Goal: Information Seeking & Learning: Understand process/instructions

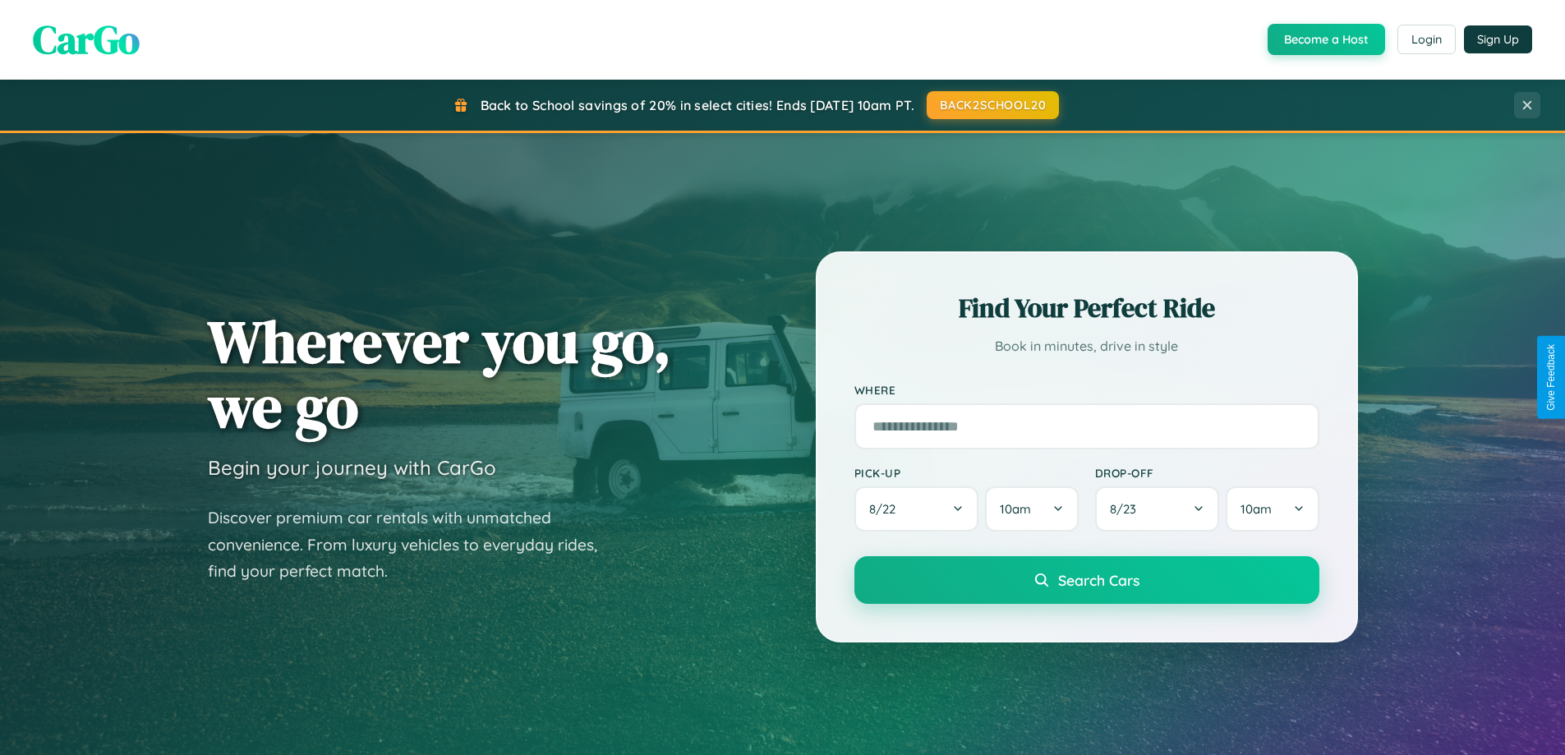
scroll to position [708, 0]
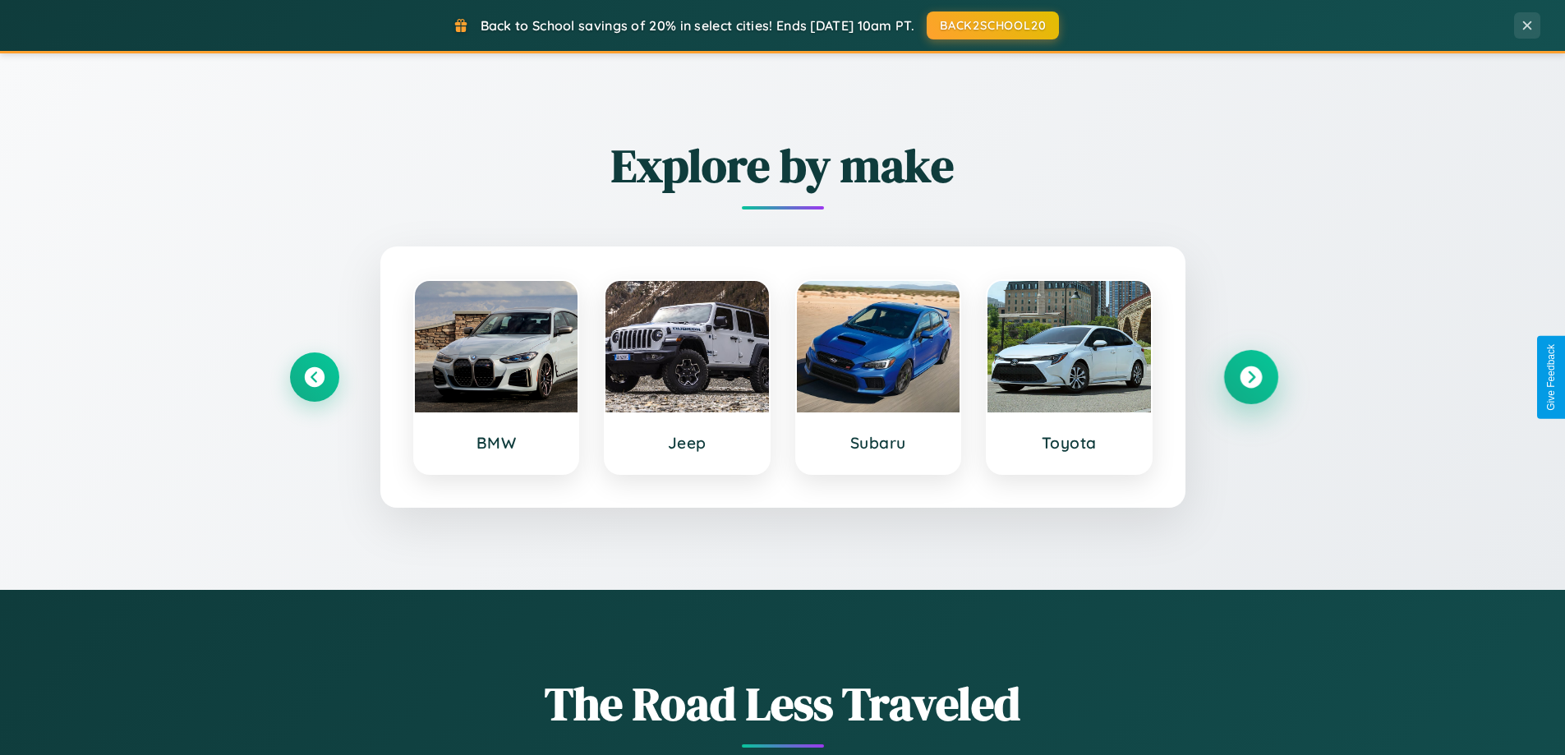
click at [1251, 377] on icon at bounding box center [1251, 378] width 22 height 22
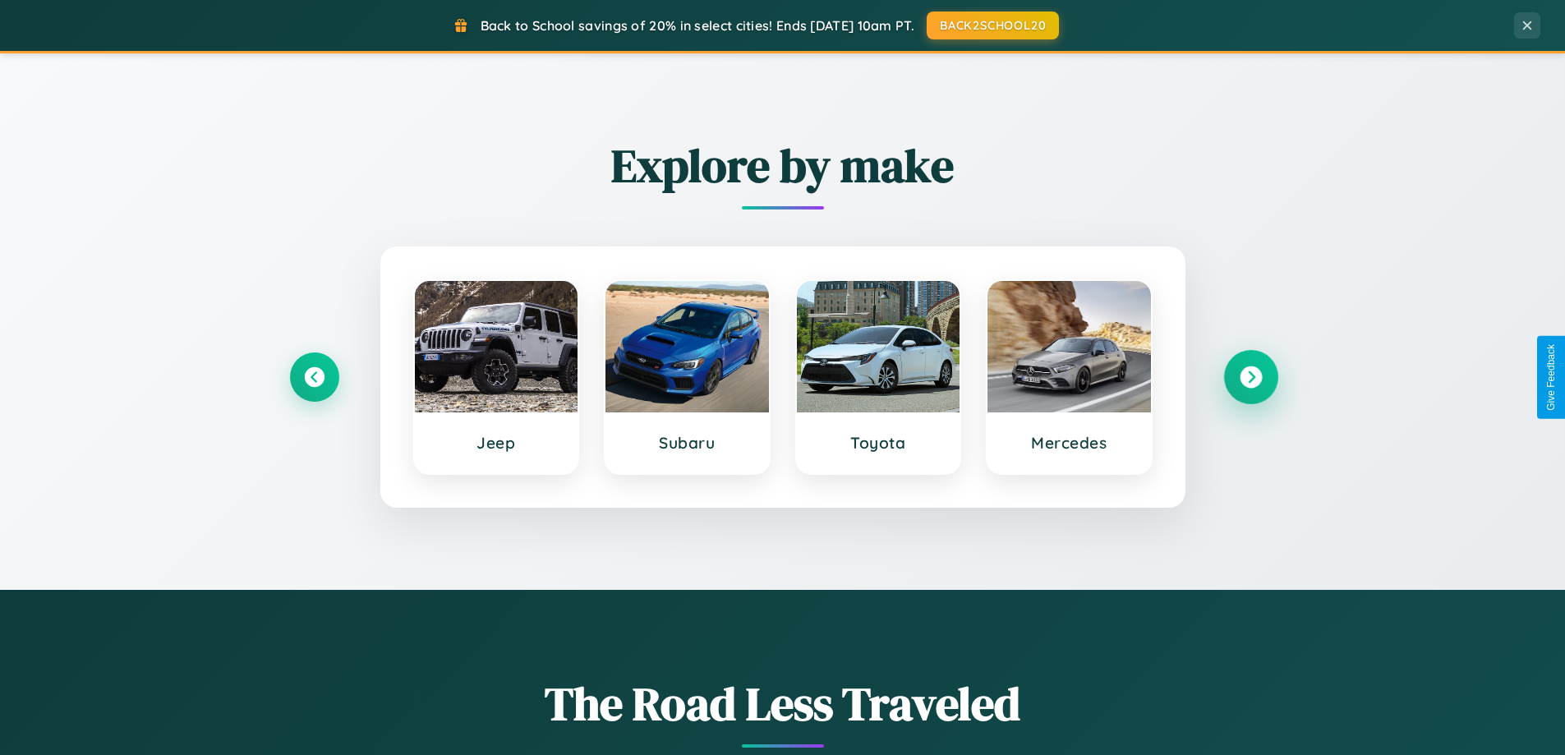
click at [1251, 377] on icon at bounding box center [1251, 378] width 22 height 22
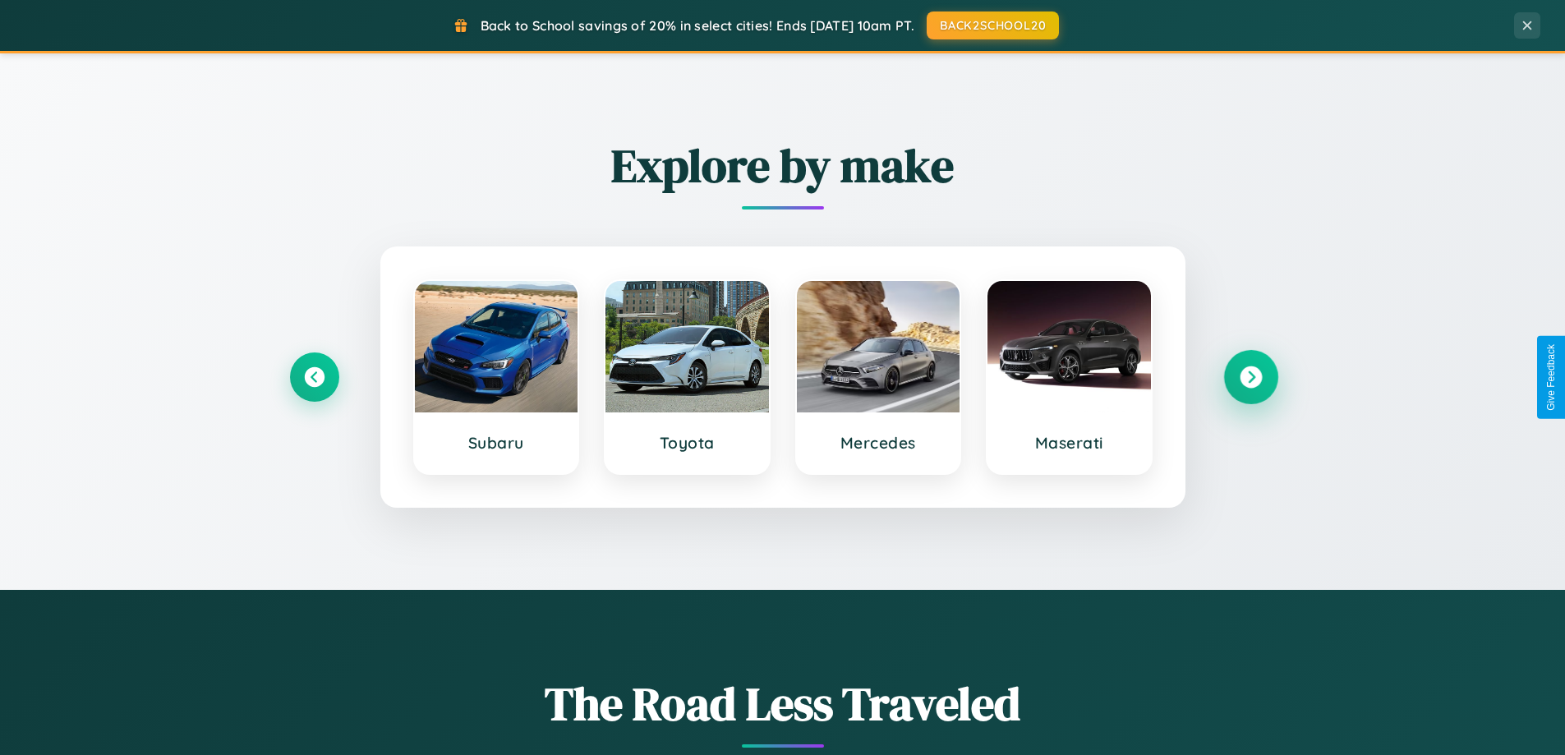
click at [1251, 377] on icon at bounding box center [1251, 378] width 22 height 22
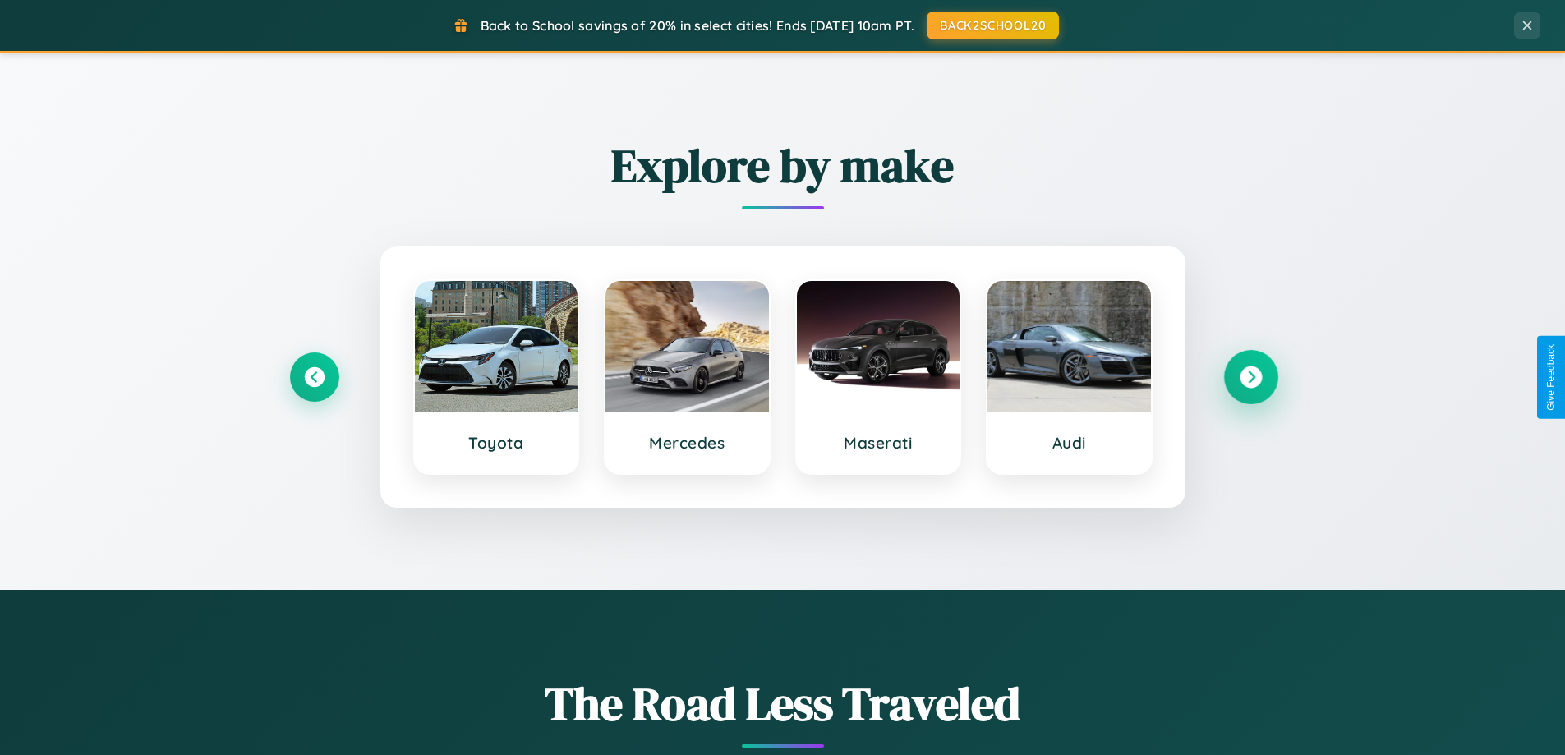
click at [1251, 377] on icon at bounding box center [1251, 378] width 22 height 22
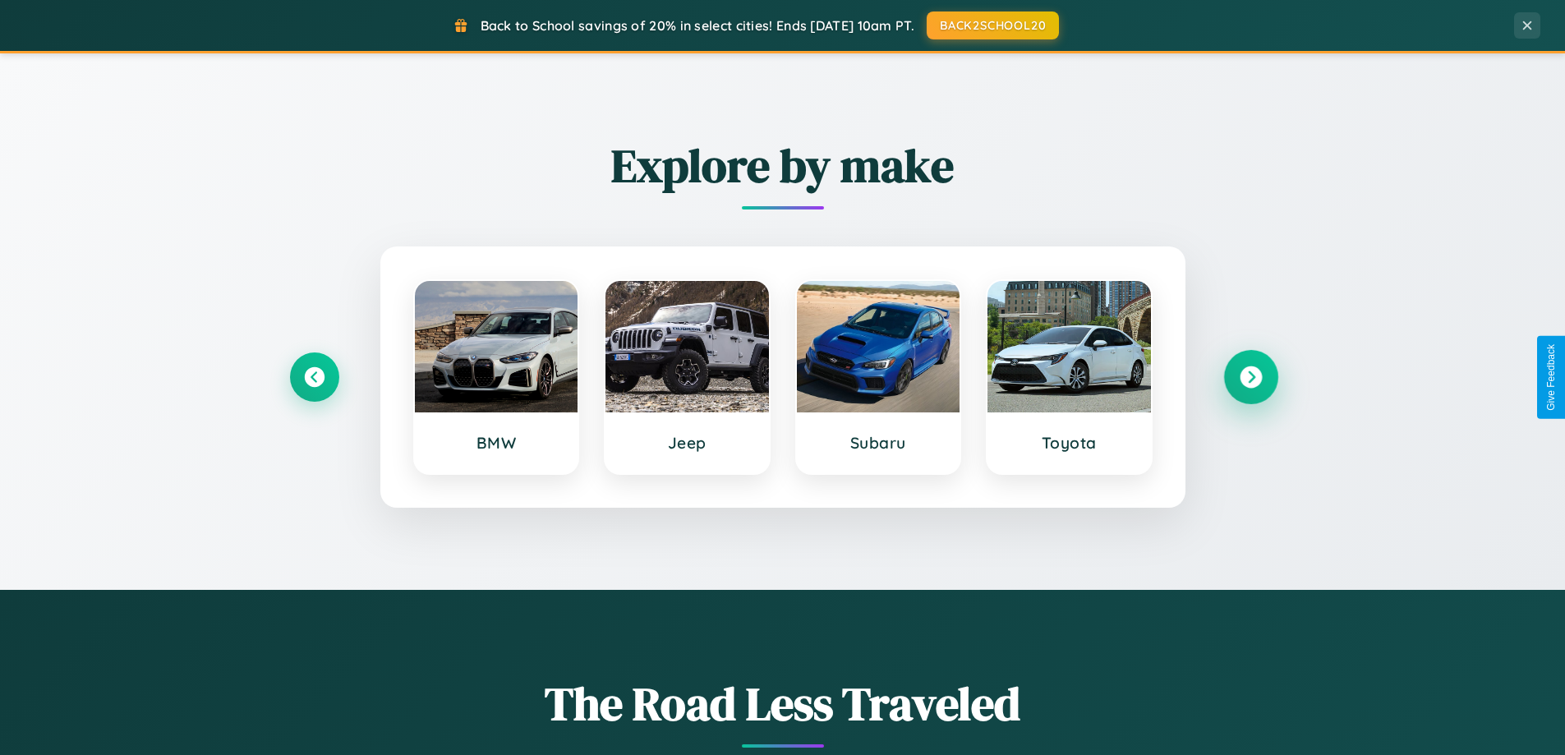
click at [1251, 377] on icon at bounding box center [1251, 378] width 22 height 22
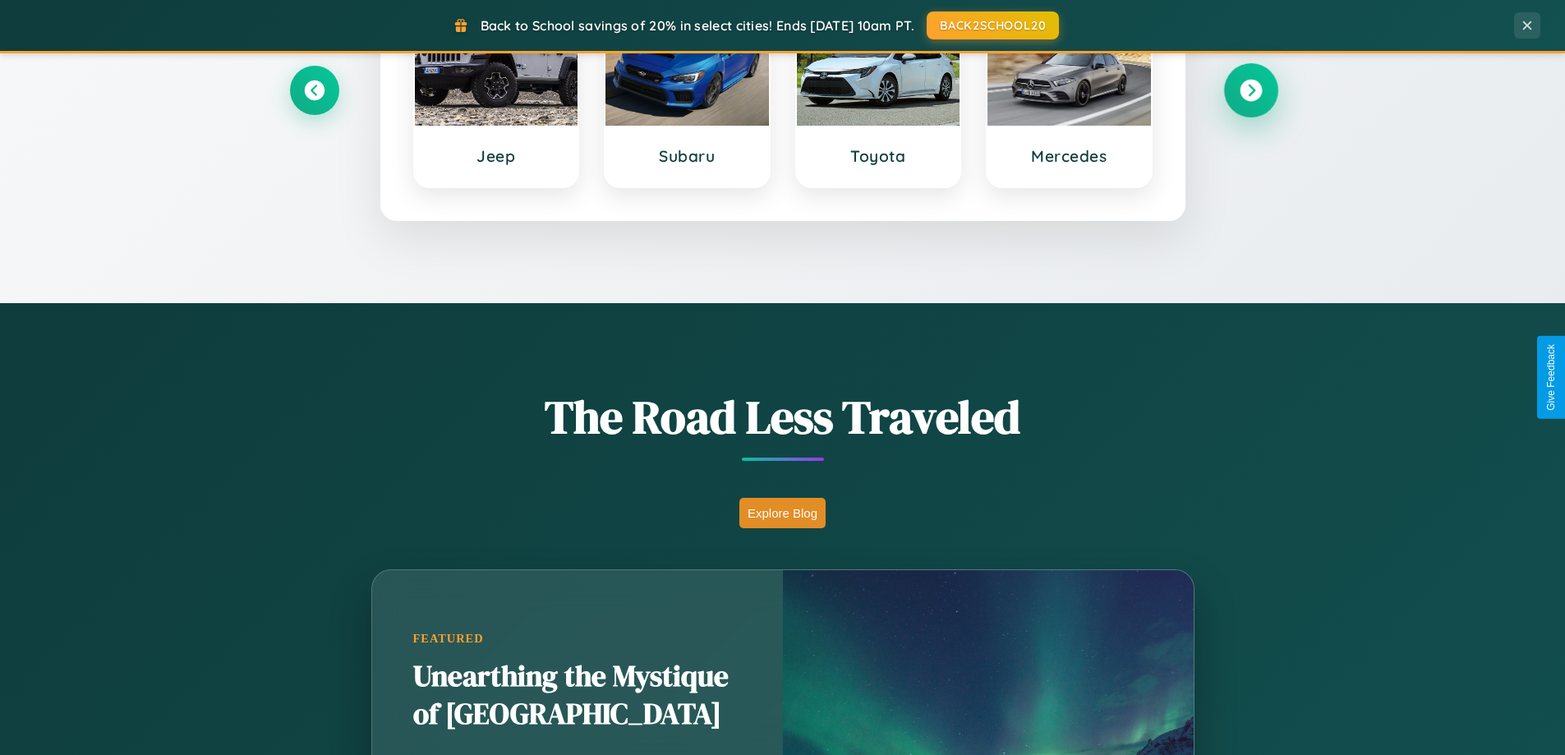
scroll to position [3162, 0]
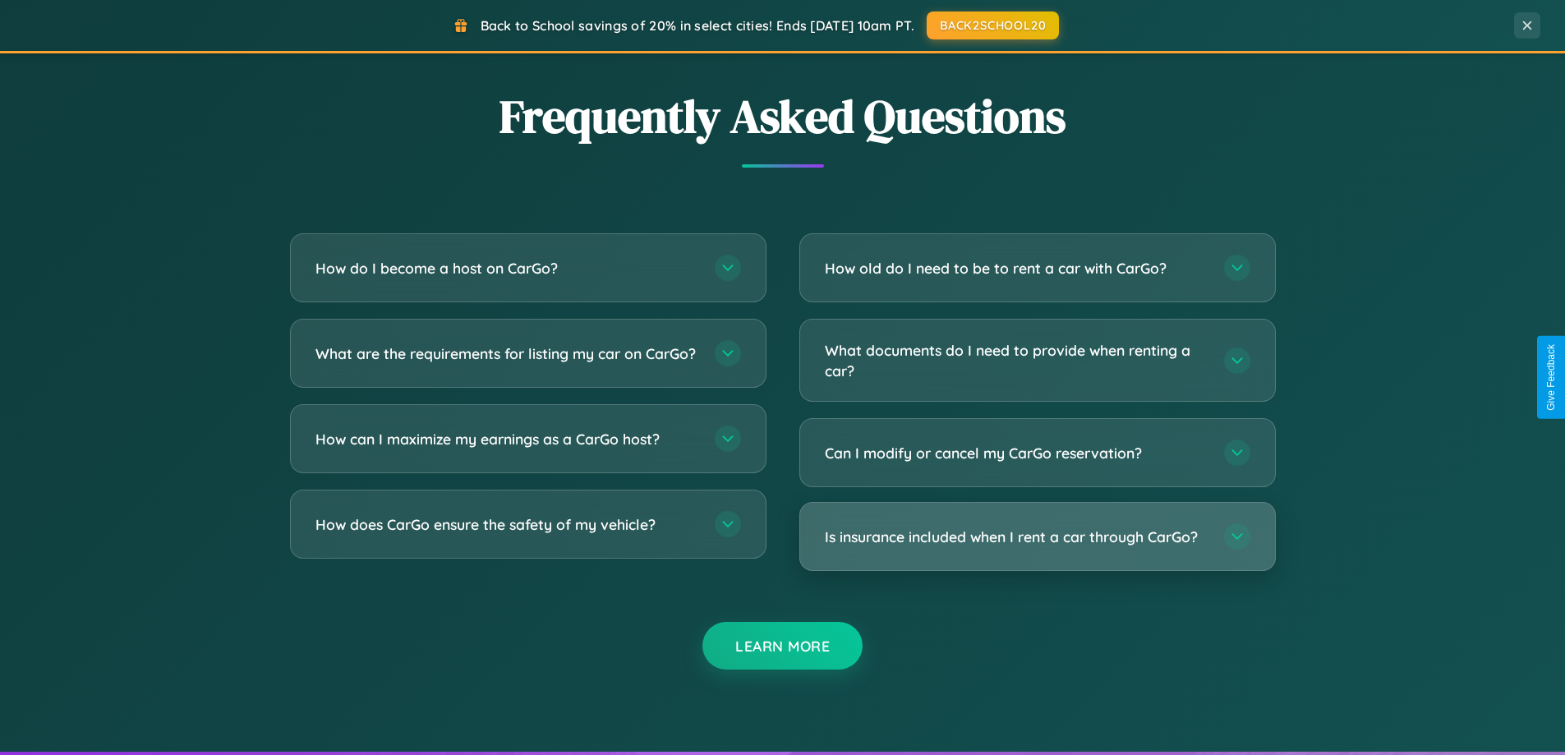
click at [1037, 538] on h3 "Is insurance included when I rent a car through CarGo?" at bounding box center [1016, 537] width 383 height 21
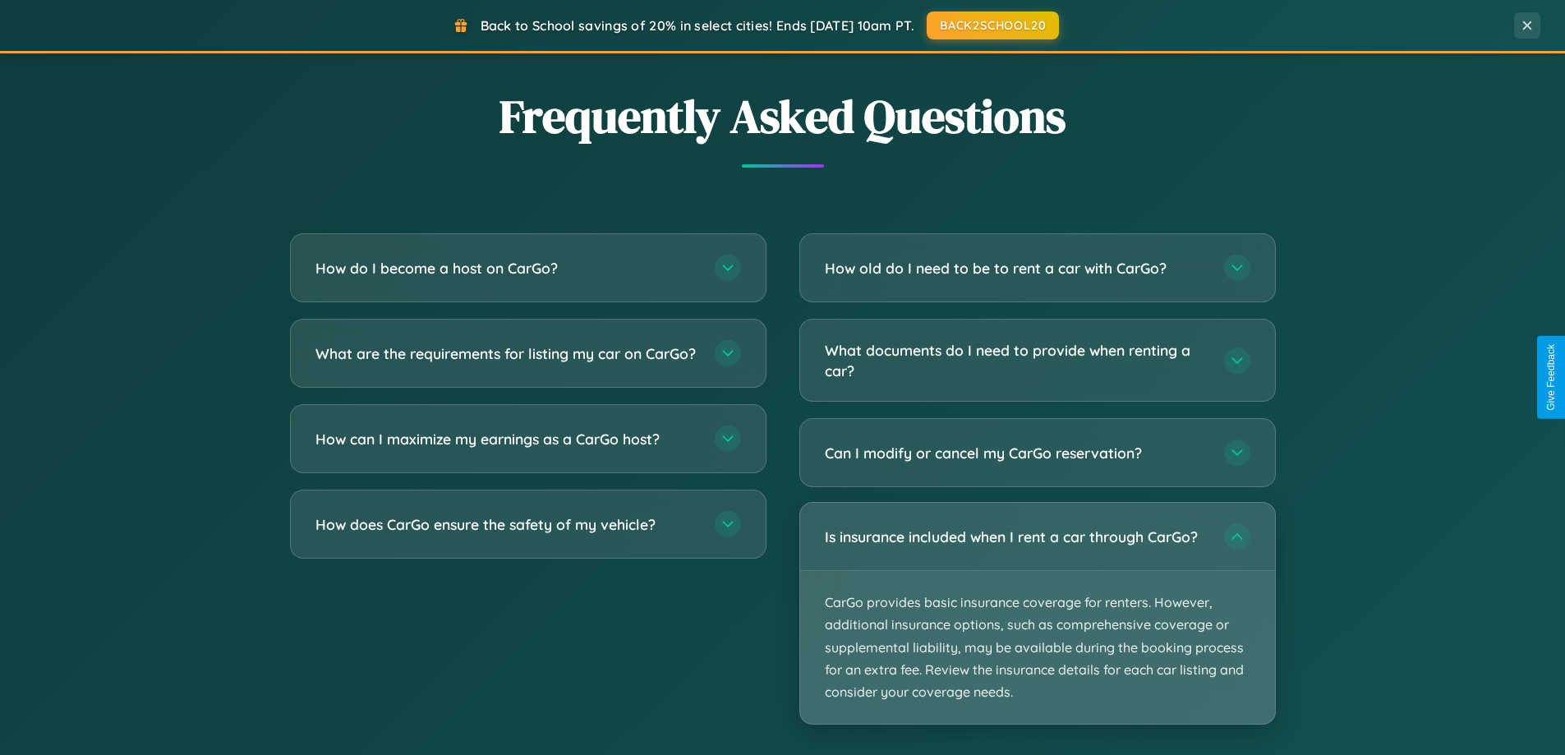
click at [1037, 613] on p "CarGo provides basic insurance coverage for renters. However, additional insura…" at bounding box center [1037, 647] width 475 height 153
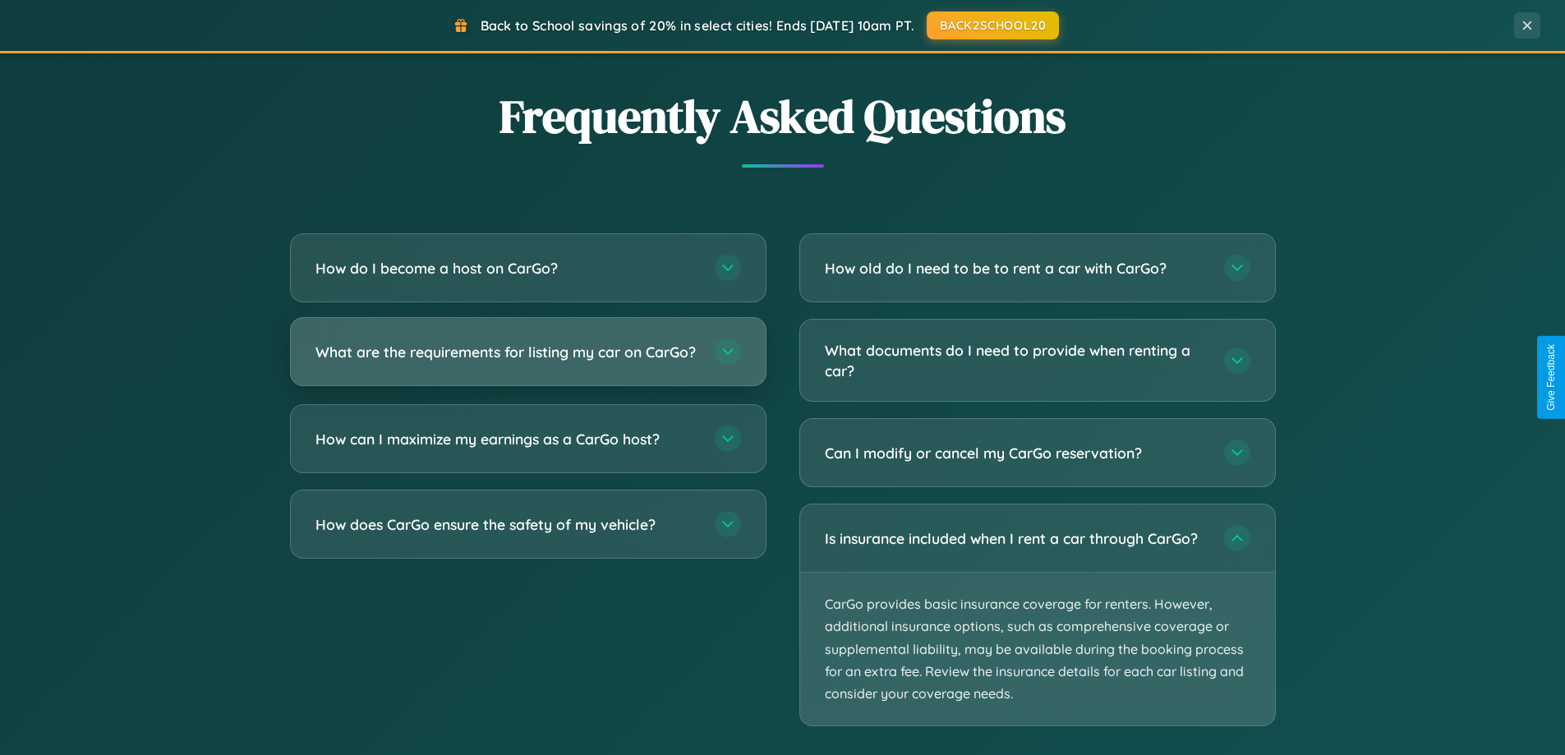
click at [528, 360] on h3 "What are the requirements for listing my car on CarGo?" at bounding box center [507, 352] width 383 height 21
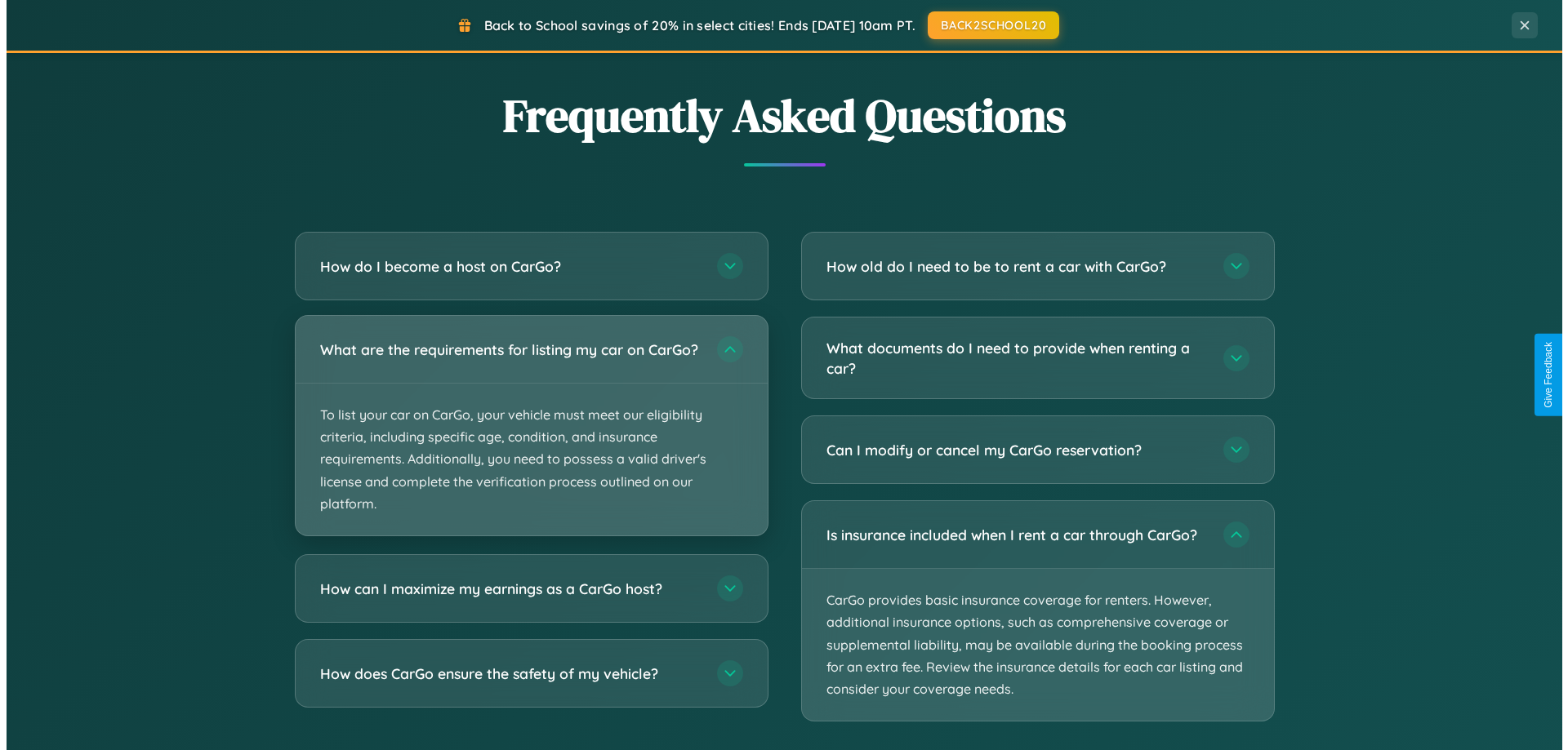
scroll to position [0, 0]
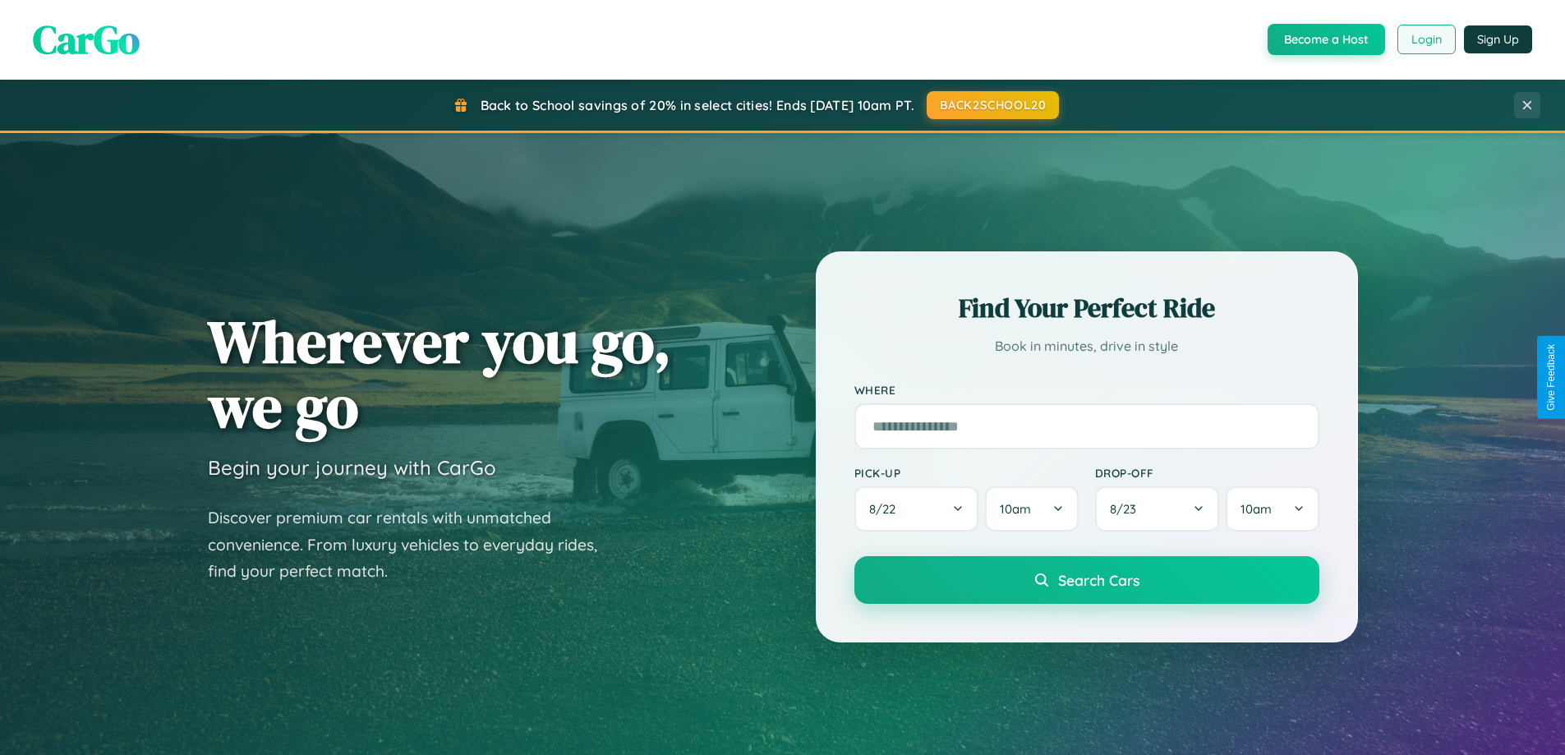
click at [1426, 39] on button "Login" at bounding box center [1427, 40] width 58 height 30
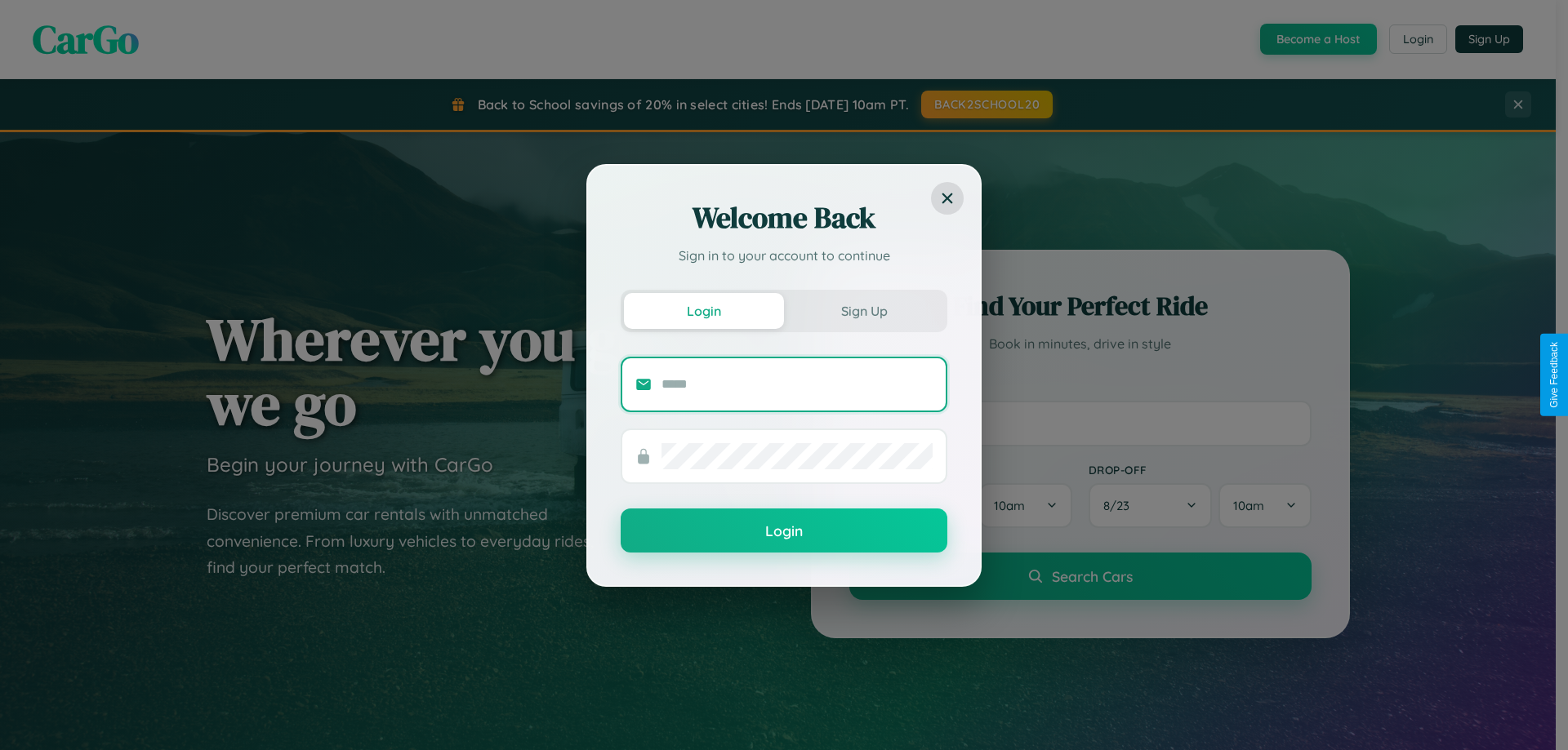
click at [797, 383] on input "text" at bounding box center [797, 384] width 271 height 26
type input "**********"
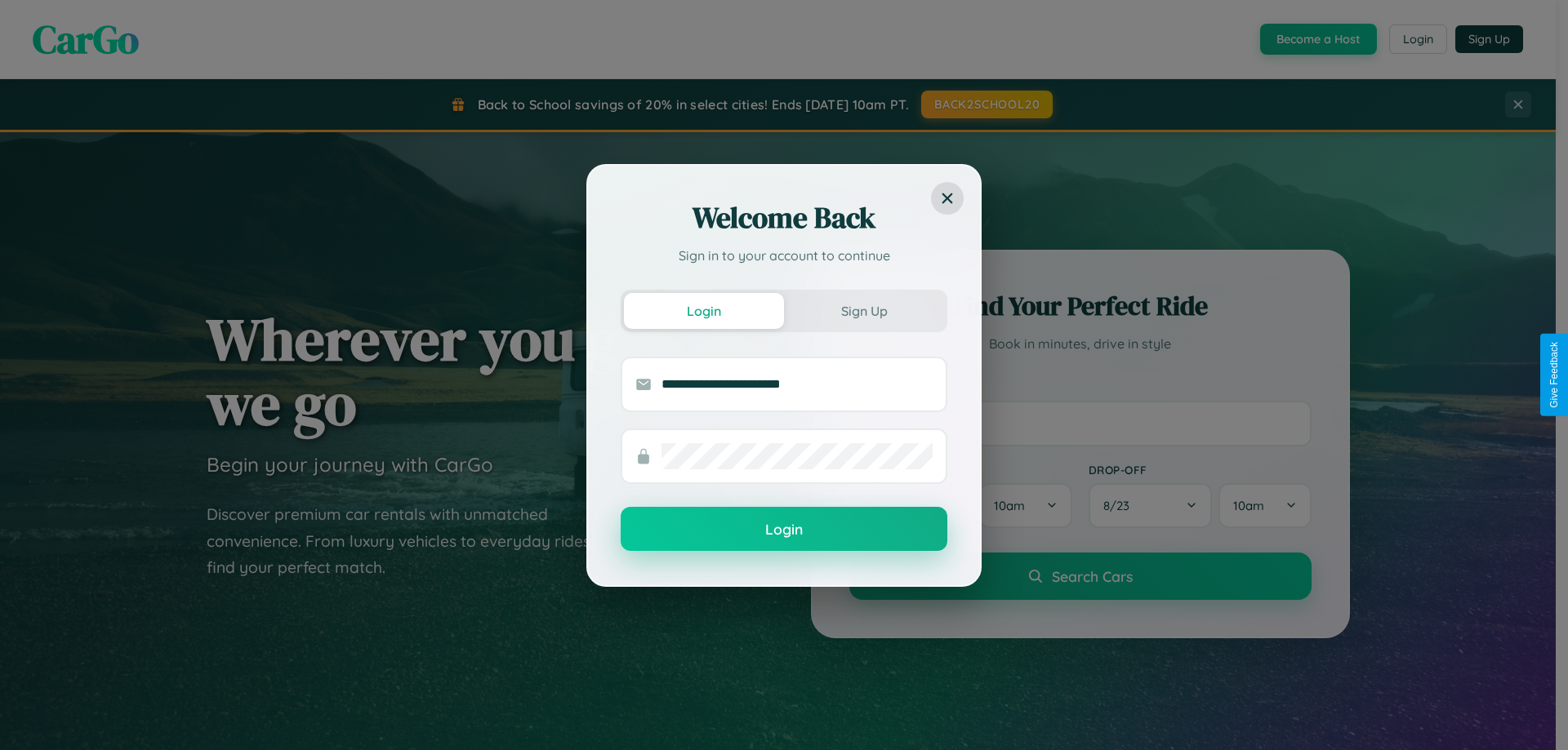
click at [784, 529] on button "Login" at bounding box center [784, 528] width 327 height 44
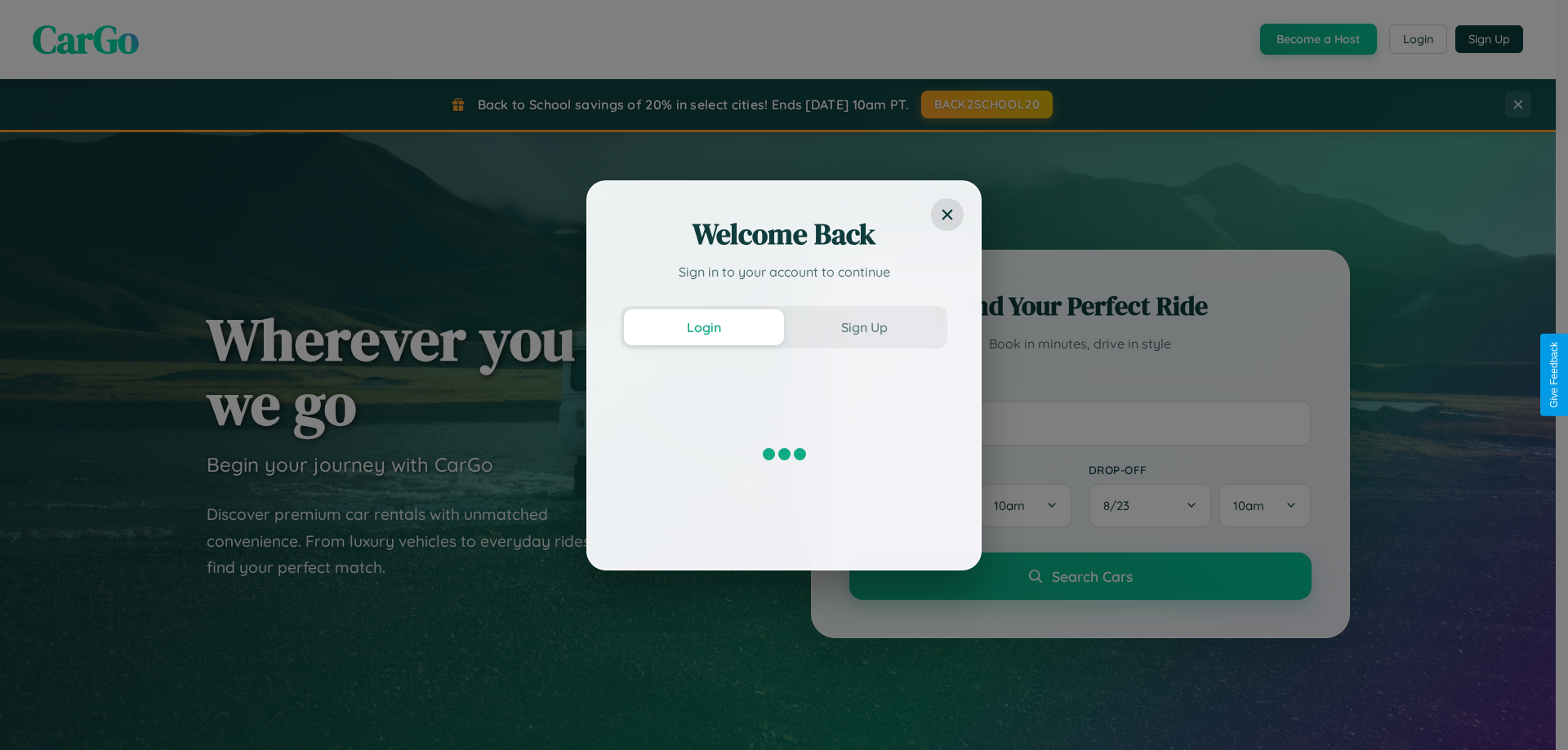
click at [1317, 39] on div "Welcome Back Sign in to your account to continue Login Sign Up" at bounding box center [784, 375] width 1568 height 750
click at [863, 327] on button "Sign Up" at bounding box center [863, 327] width 160 height 36
